Goal: Task Accomplishment & Management: Complete application form

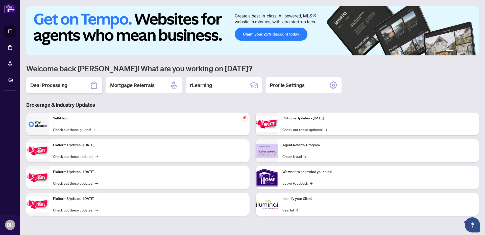
click at [68, 81] on div "Deal Processing" at bounding box center [64, 85] width 76 height 16
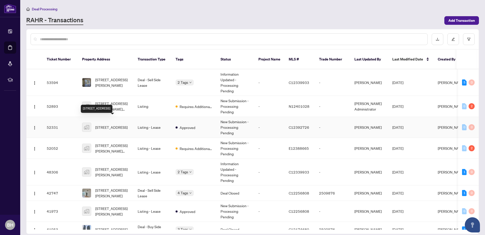
click at [124, 124] on span "[STREET_ADDRESS]" at bounding box center [111, 127] width 32 height 6
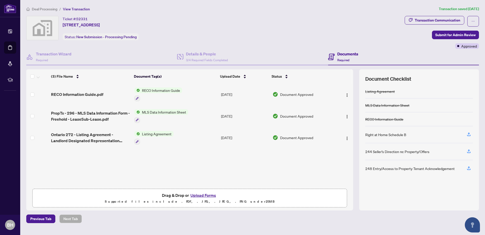
click at [198, 194] on button "Upload Forms" at bounding box center [203, 195] width 29 height 7
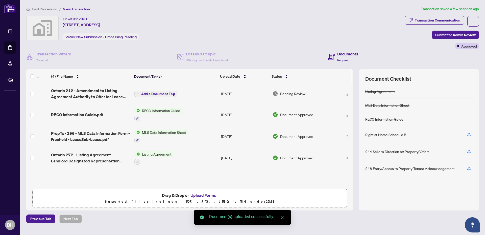
click at [160, 92] on span "Add a Document Tag" at bounding box center [158, 94] width 34 height 4
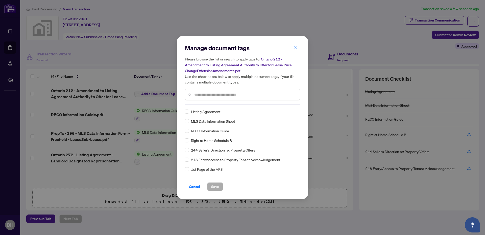
click at [204, 92] on input "text" at bounding box center [245, 95] width 102 height 6
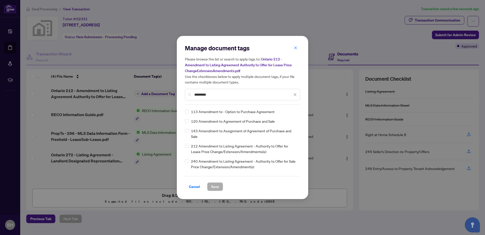
type input "*********"
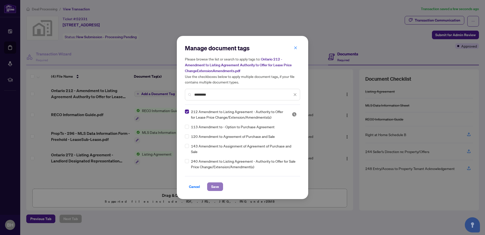
click at [214, 189] on span "Save" at bounding box center [215, 186] width 8 height 8
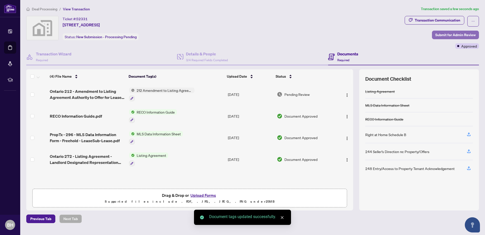
click at [453, 31] on span "Submit for Admin Review" at bounding box center [455, 35] width 40 height 8
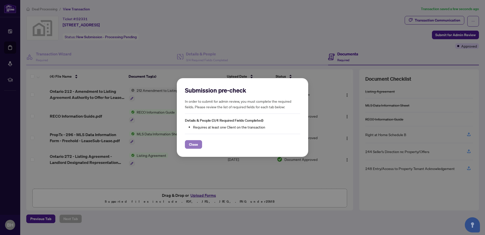
click at [199, 143] on button "Close" at bounding box center [193, 144] width 17 height 9
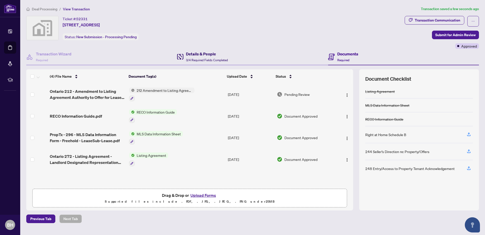
click at [206, 55] on h4 "Details & People" at bounding box center [207, 54] width 42 height 6
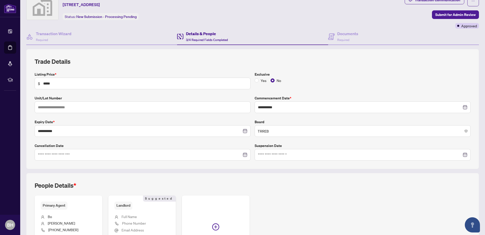
scroll to position [77, 0]
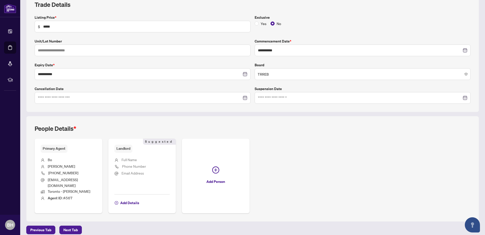
click at [152, 160] on li "Full Name" at bounding box center [142, 160] width 56 height 7
click at [123, 159] on span "Full Name" at bounding box center [129, 159] width 15 height 5
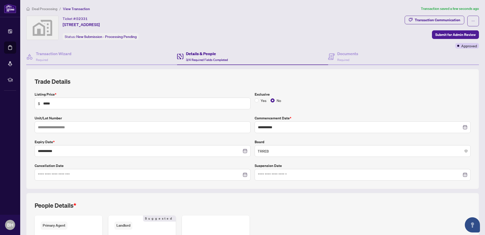
scroll to position [0, 0]
click at [67, 9] on span "View Transaction" at bounding box center [76, 9] width 27 height 5
